Goal: Task Accomplishment & Management: Use online tool/utility

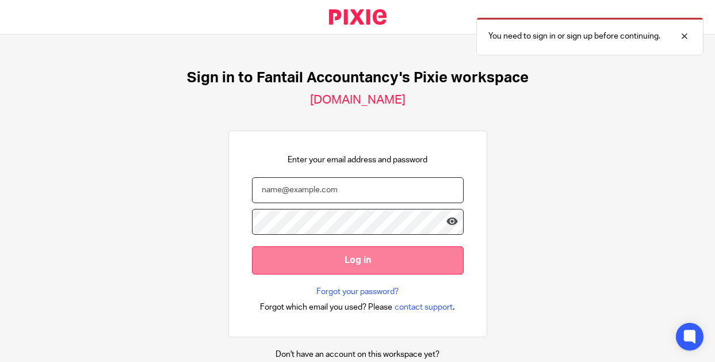
type input "support@fantail-accountancy.co.uk"
click at [405, 261] on input "Log in" at bounding box center [358, 260] width 212 height 28
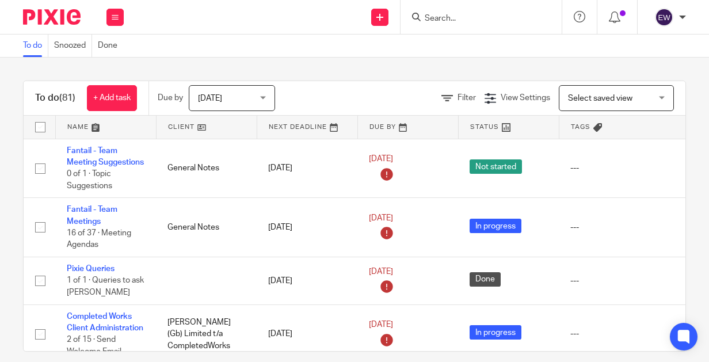
click at [443, 16] on input "Search" at bounding box center [475, 19] width 104 height 10
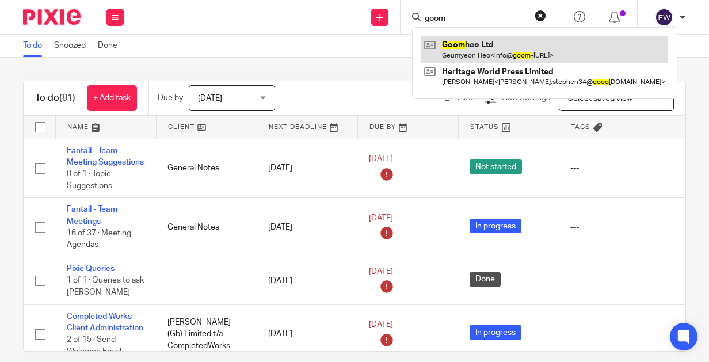
type input "goom"
click at [495, 43] on link at bounding box center [544, 49] width 247 height 26
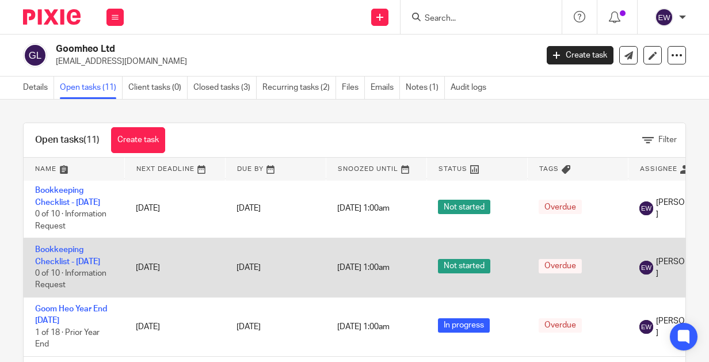
scroll to position [202, 0]
click at [76, 265] on link "Bookkeeping Checklist - [DATE]" at bounding box center [67, 256] width 65 height 20
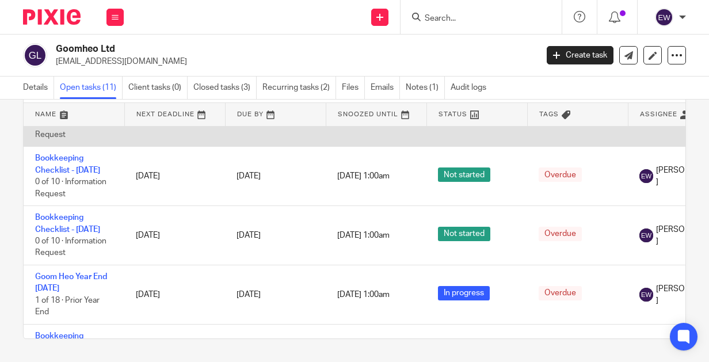
scroll to position [185, 0]
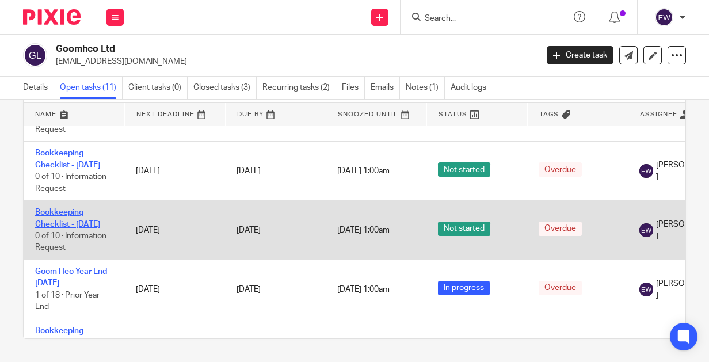
click at [80, 228] on link "Bookkeeping Checklist - [DATE]" at bounding box center [67, 218] width 65 height 20
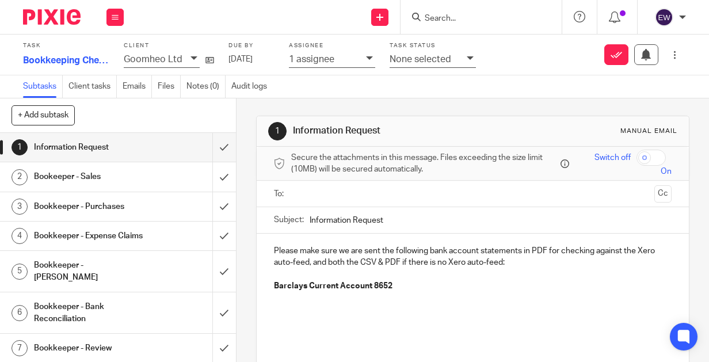
click at [104, 179] on h1 "Bookeeper - Sales" at bounding box center [89, 176] width 111 height 17
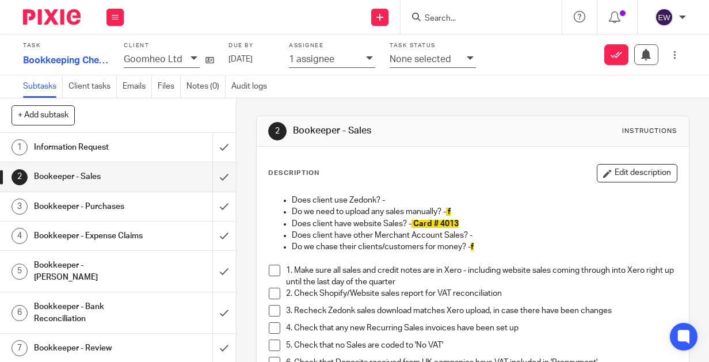
click at [269, 268] on span at bounding box center [275, 271] width 12 height 12
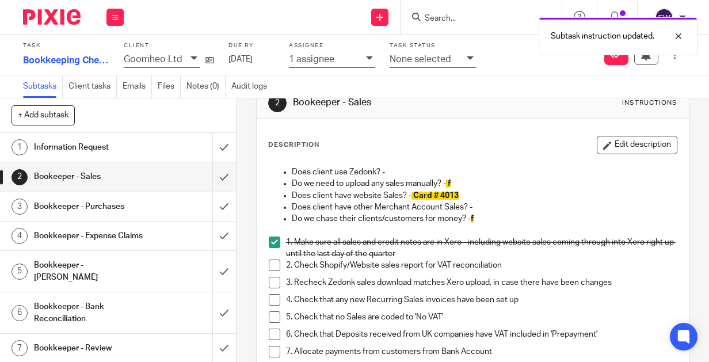
scroll to position [40, 0]
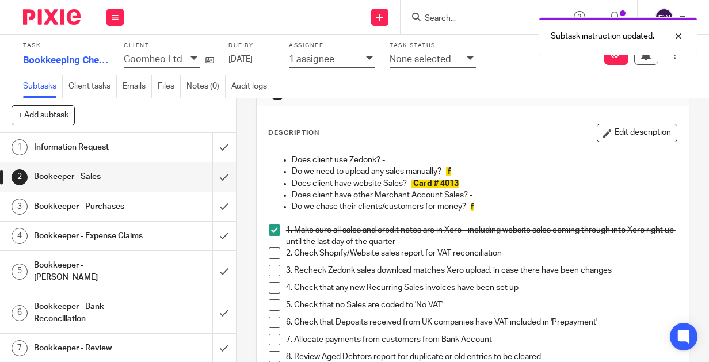
click at [628, 271] on p "3. Recheck Zedonk sales download matches Xero upload, in case there have been c…" at bounding box center [481, 271] width 391 height 12
drag, startPoint x: 619, startPoint y: 133, endPoint x: 643, endPoint y: 133, distance: 24.2
click at [619, 132] on button "Edit description" at bounding box center [636, 133] width 81 height 18
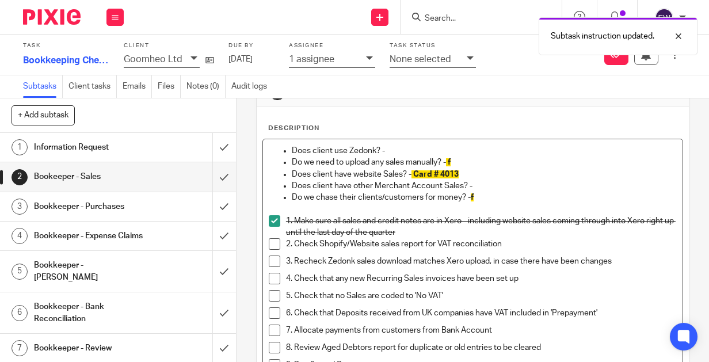
click at [619, 259] on p "3. Recheck Zedonk sales download matches Xero upload, in case there have been c…" at bounding box center [481, 261] width 391 height 12
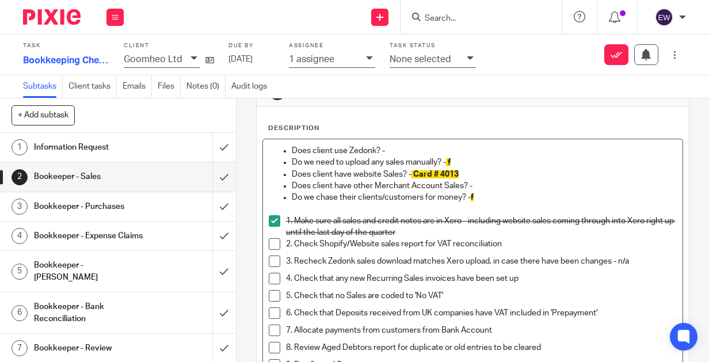
click at [269, 259] on span at bounding box center [275, 261] width 12 height 12
click at [269, 274] on span at bounding box center [275, 279] width 12 height 12
click at [273, 293] on span at bounding box center [275, 296] width 12 height 12
click at [270, 331] on span at bounding box center [275, 330] width 12 height 12
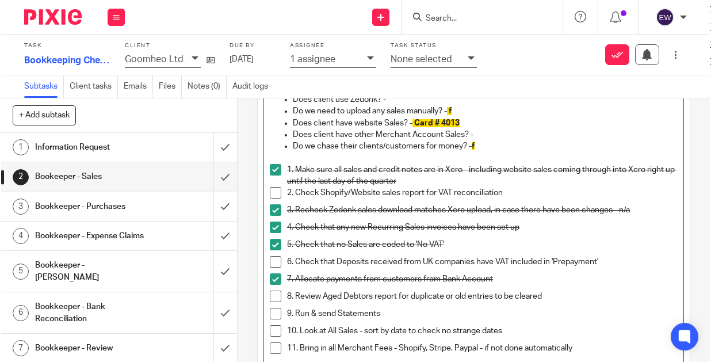
scroll to position [92, 0]
click at [270, 296] on span at bounding box center [275, 296] width 12 height 12
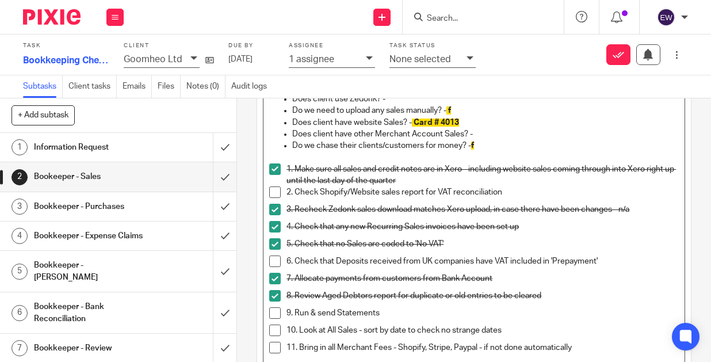
click at [411, 311] on p "9. Run & send Statements" at bounding box center [482, 313] width 392 height 12
click at [269, 310] on span at bounding box center [275, 313] width 12 height 12
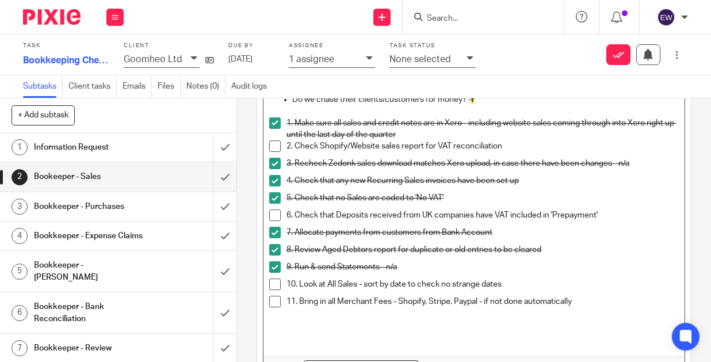
scroll to position [139, 0]
click at [611, 303] on p "11. Bring in all Merchant Fees - Shopify, Stripe, Paypal - if not done automati…" at bounding box center [482, 301] width 392 height 12
click at [269, 301] on span at bounding box center [275, 301] width 12 height 12
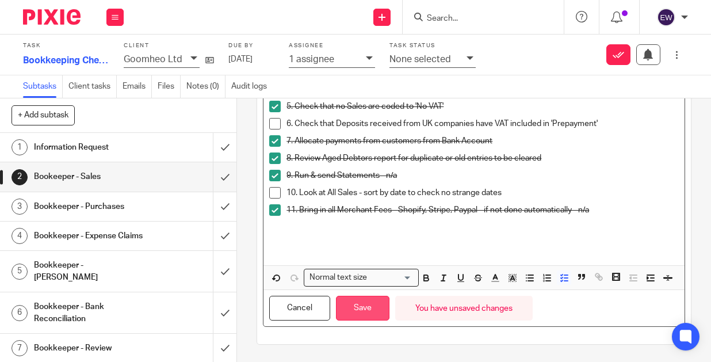
click at [362, 320] on button "Save" at bounding box center [362, 308] width 53 height 25
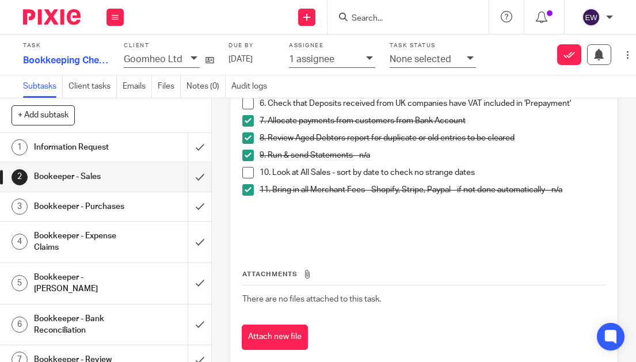
scroll to position [271, 0]
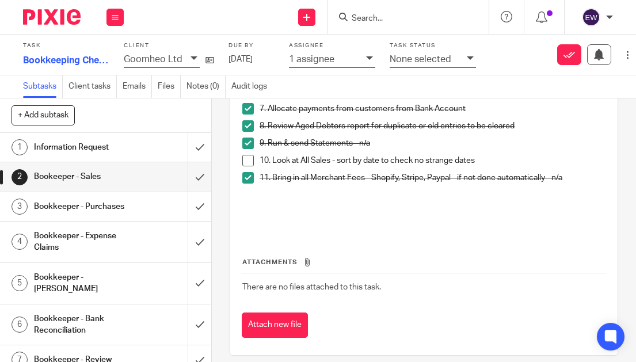
click at [284, 328] on button "Attach new file" at bounding box center [275, 325] width 66 height 26
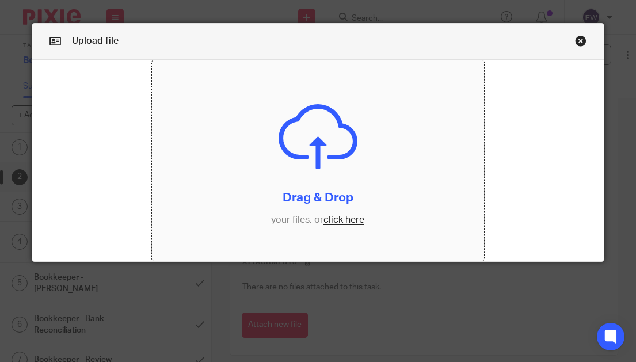
click at [332, 216] on input "file" at bounding box center [318, 160] width 332 height 201
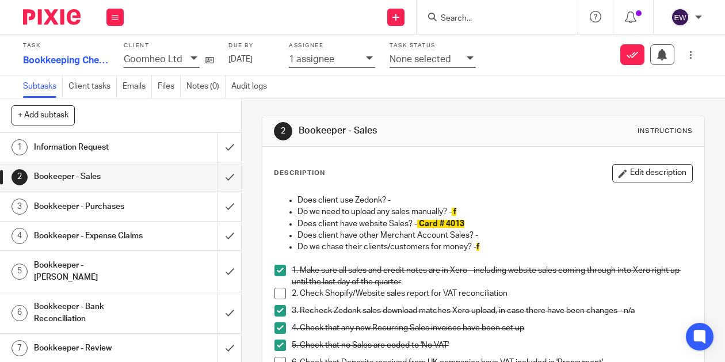
scroll to position [282, 0]
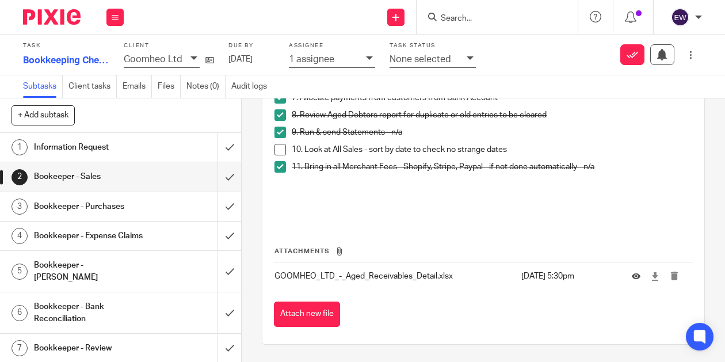
click at [112, 211] on h1 "Bookkeeper - Purchases" at bounding box center [91, 206] width 115 height 17
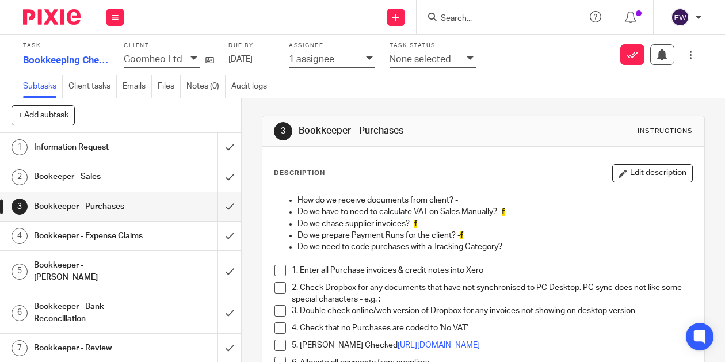
click at [276, 270] on span at bounding box center [280, 271] width 12 height 12
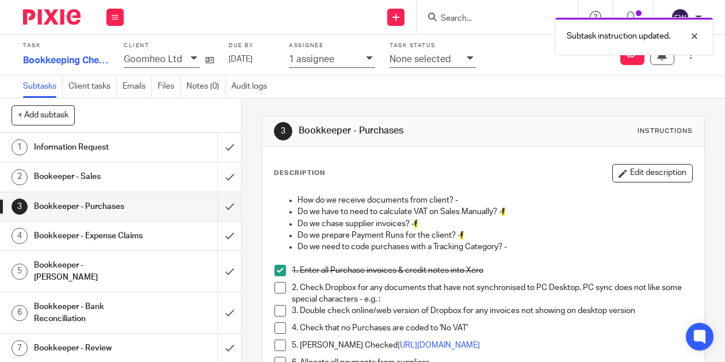
click at [278, 282] on span at bounding box center [280, 288] width 12 height 12
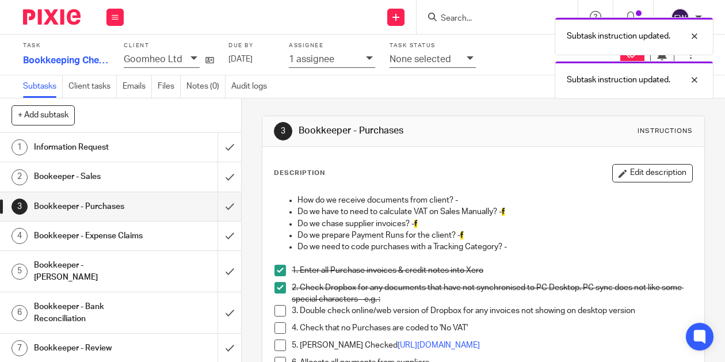
click at [274, 316] on li "3. Double check online/web version of Dropbox for any invoices not showing on d…" at bounding box center [483, 313] width 418 height 17
click at [278, 313] on span at bounding box center [280, 311] width 12 height 12
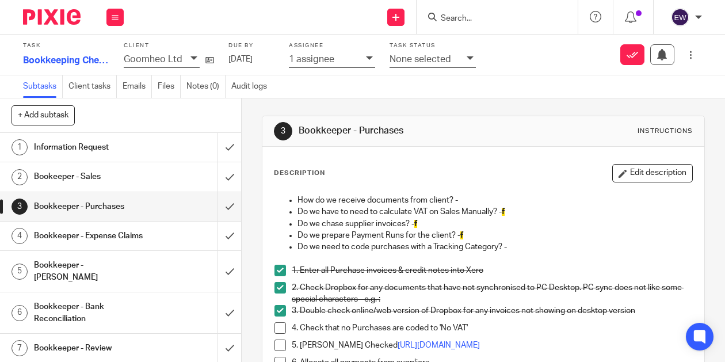
click at [278, 324] on span at bounding box center [280, 328] width 12 height 12
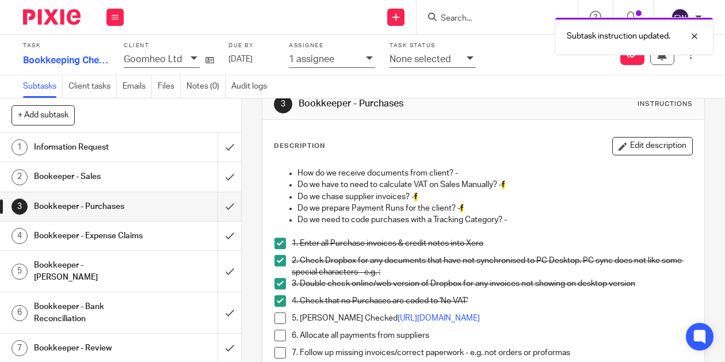
scroll to position [45, 0]
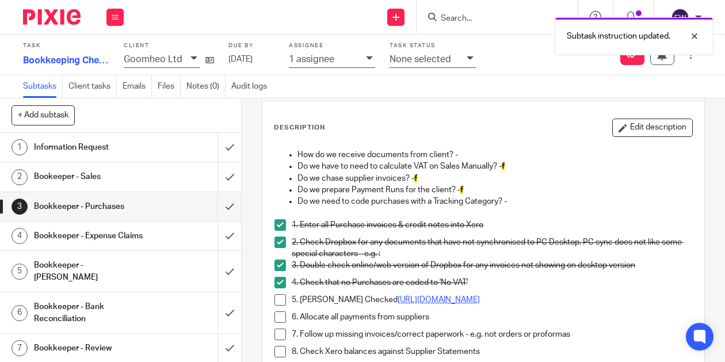
click at [434, 303] on link "[URL][DOMAIN_NAME]" at bounding box center [438, 300] width 82 height 8
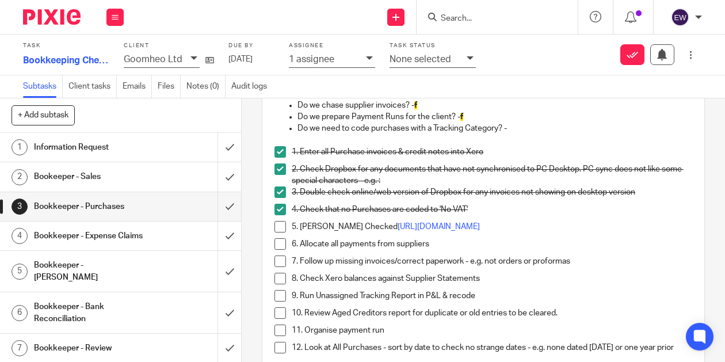
scroll to position [121, 0]
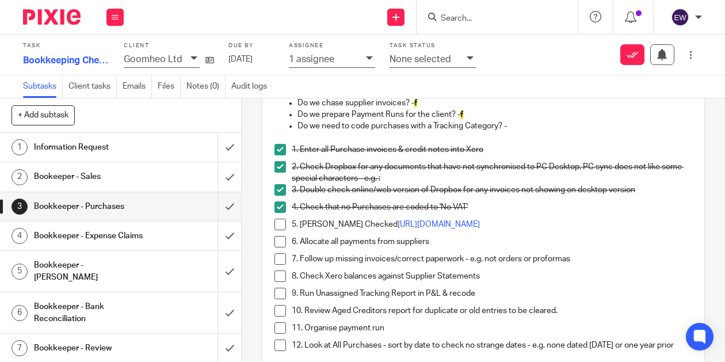
click at [280, 258] on span at bounding box center [280, 259] width 12 height 12
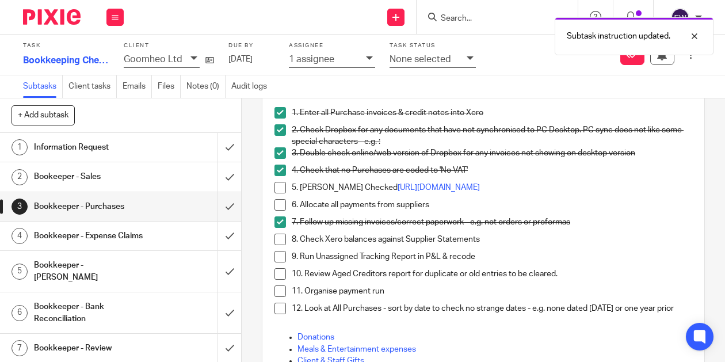
scroll to position [158, 0]
click at [392, 293] on p "11. Organise payment run" at bounding box center [492, 291] width 400 height 12
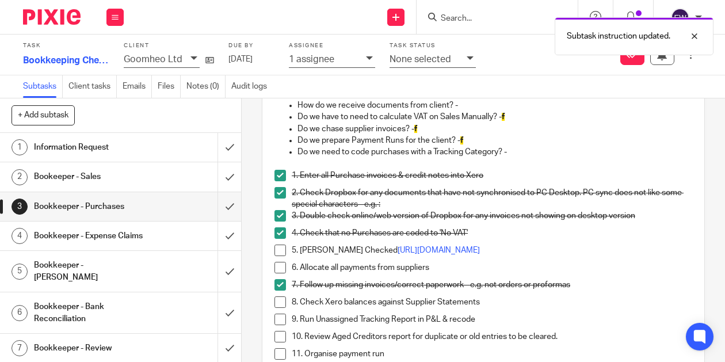
scroll to position [0, 0]
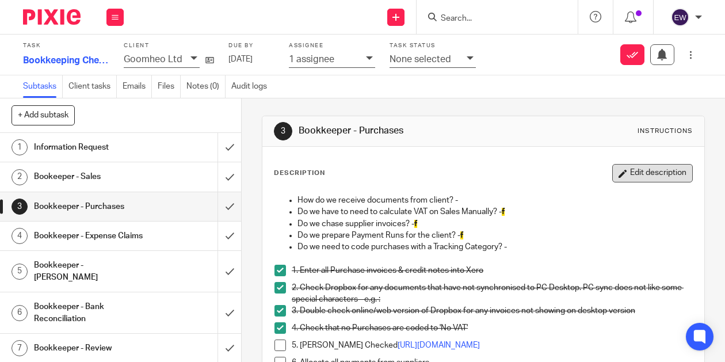
click at [634, 181] on button "Edit description" at bounding box center [652, 173] width 81 height 18
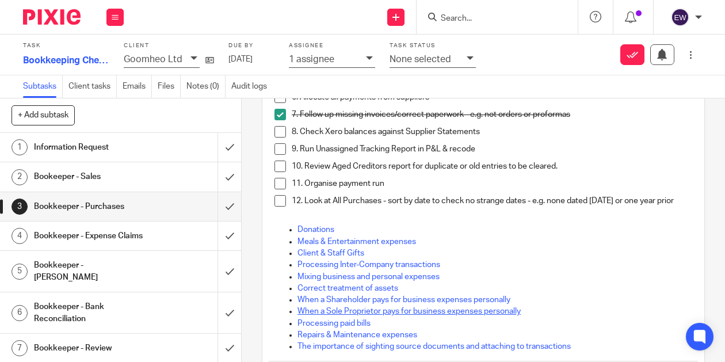
scroll to position [257, 0]
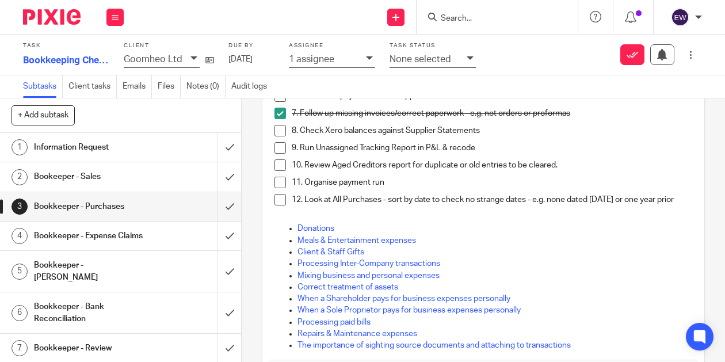
click at [414, 184] on p "11. Organise payment run" at bounding box center [492, 183] width 400 height 12
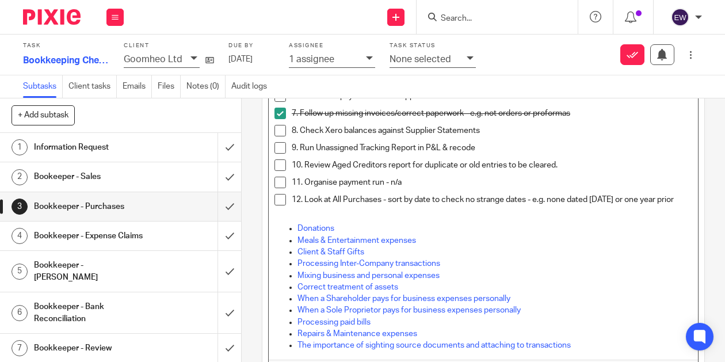
click at [277, 188] on span at bounding box center [280, 183] width 12 height 12
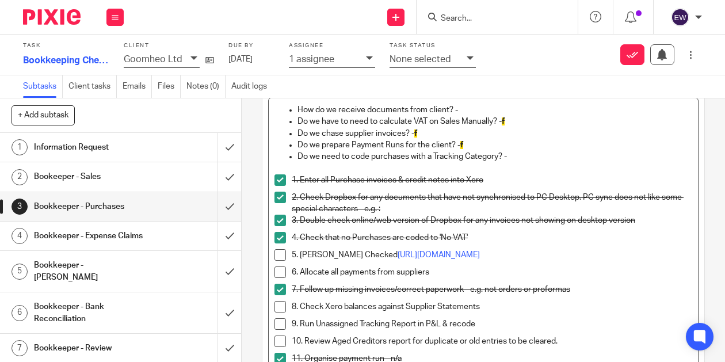
scroll to position [128, 0]
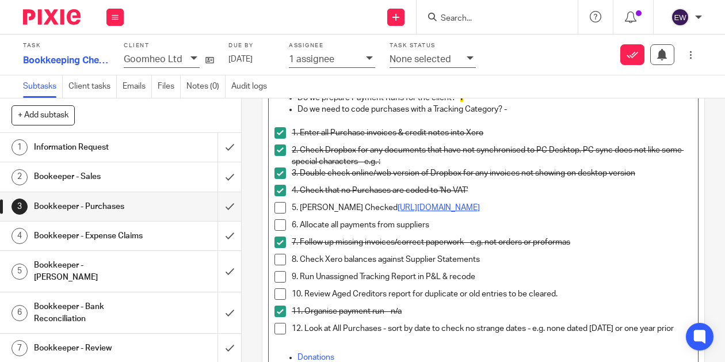
click at [454, 206] on link "[URL][DOMAIN_NAME]" at bounding box center [438, 208] width 82 height 8
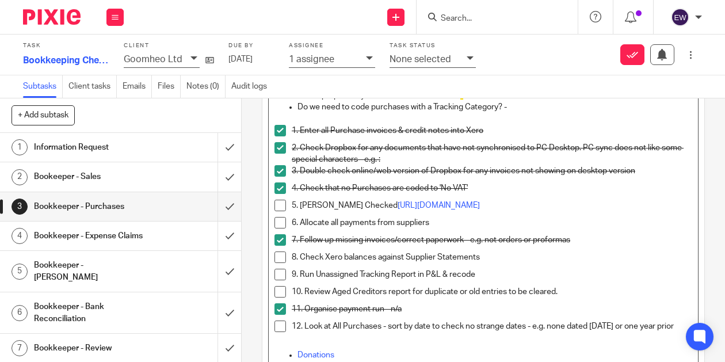
scroll to position [131, 0]
